Goal: Information Seeking & Learning: Learn about a topic

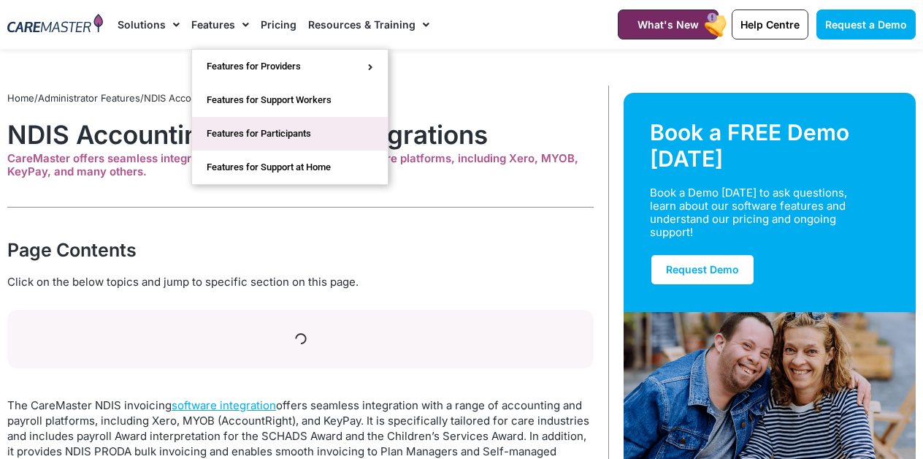
click at [250, 137] on link "Features for Participants" at bounding box center [290, 134] width 196 height 34
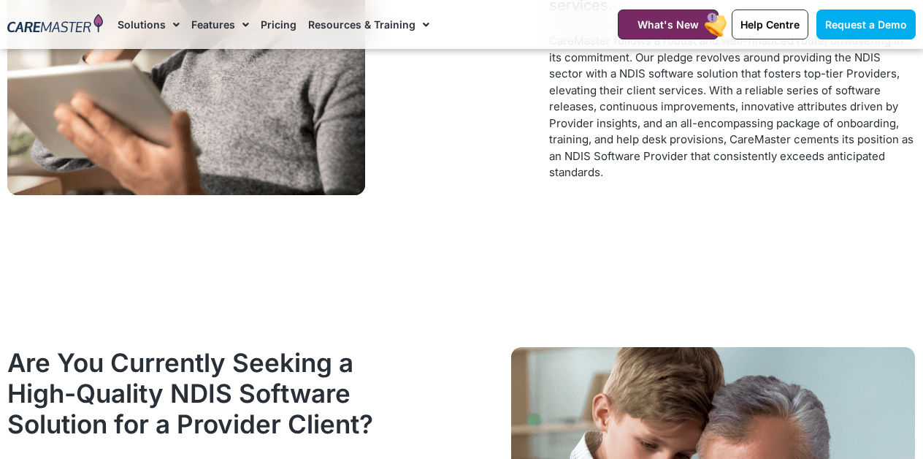
scroll to position [1735, 0]
